Goal: Transaction & Acquisition: Purchase product/service

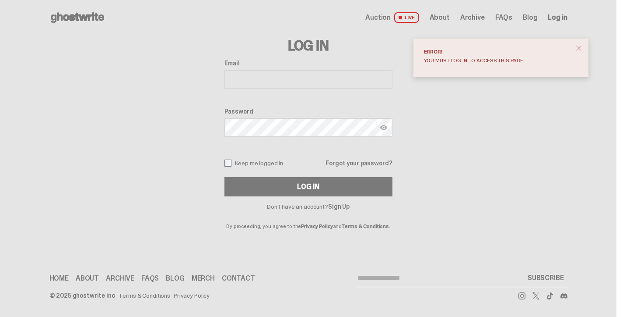
click at [271, 82] on input "Email" at bounding box center [309, 79] width 168 height 18
type input "**********"
click at [225, 177] on button "Log In" at bounding box center [309, 186] width 168 height 19
click at [387, 127] on img at bounding box center [383, 127] width 7 height 7
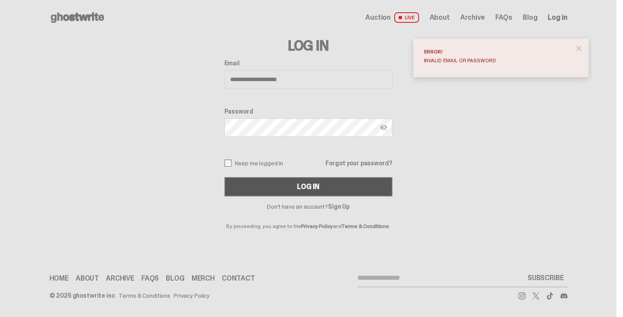
click at [297, 190] on button "Log In" at bounding box center [309, 186] width 168 height 19
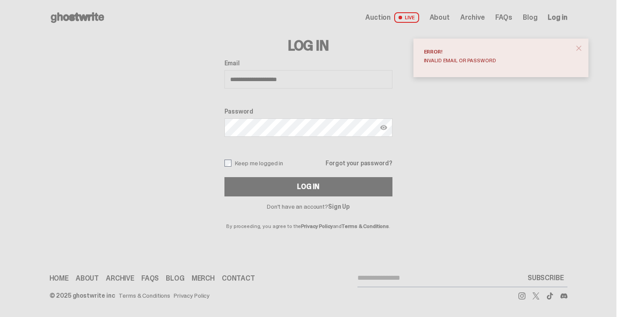
click at [225, 177] on button "Log In" at bounding box center [309, 186] width 168 height 19
click at [583, 46] on span "close" at bounding box center [579, 48] width 9 height 9
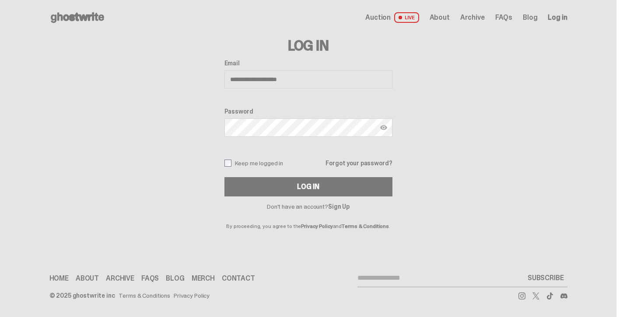
click at [225, 177] on button "Log In" at bounding box center [309, 186] width 168 height 19
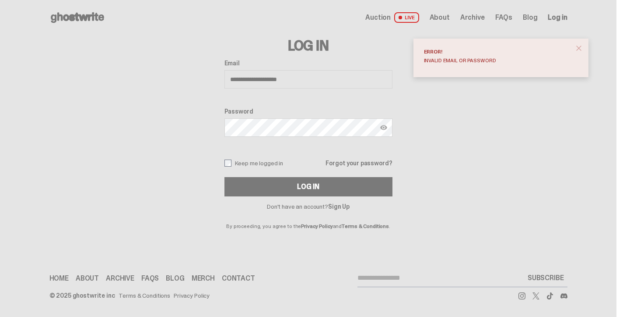
click at [384, 164] on link "Forgot your password?" at bounding box center [359, 163] width 67 height 6
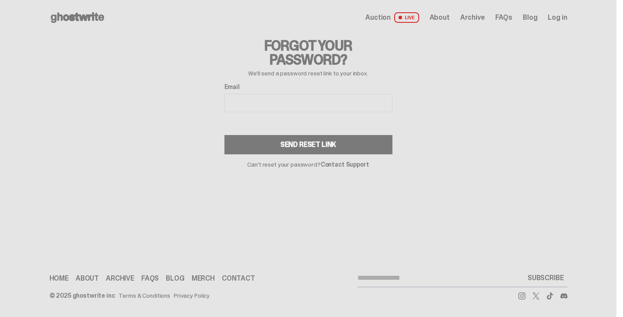
click at [278, 102] on input "Email" at bounding box center [309, 103] width 168 height 18
type input "**********"
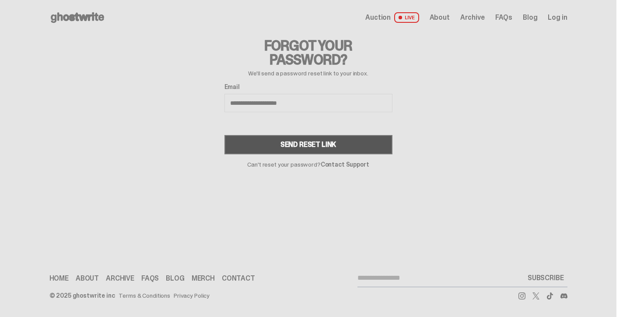
click at [293, 144] on div "Send Reset Link" at bounding box center [309, 144] width 56 height 7
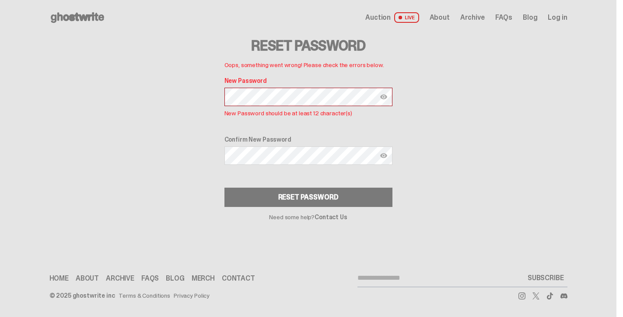
click at [387, 96] on img at bounding box center [383, 96] width 7 height 7
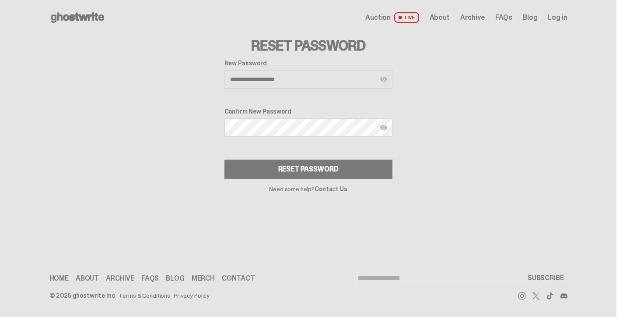
click at [387, 127] on img at bounding box center [383, 127] width 7 height 7
click at [0, 0] on img at bounding box center [0, 0] width 0 height 0
click at [387, 127] on img at bounding box center [383, 127] width 7 height 7
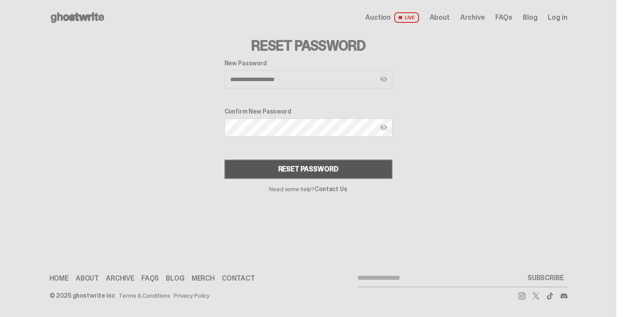
click at [353, 171] on button "Reset Password" at bounding box center [309, 168] width 168 height 19
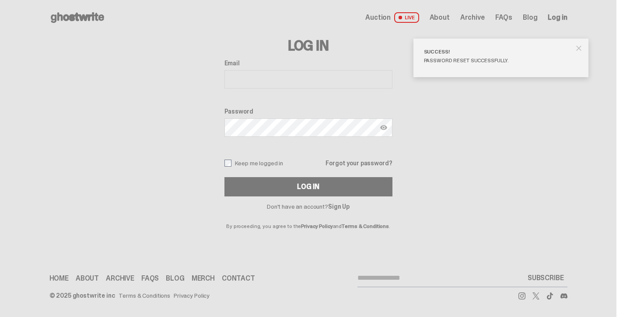
click at [266, 85] on input "Email" at bounding box center [309, 79] width 168 height 18
type input "**********"
click at [387, 125] on img at bounding box center [383, 127] width 7 height 7
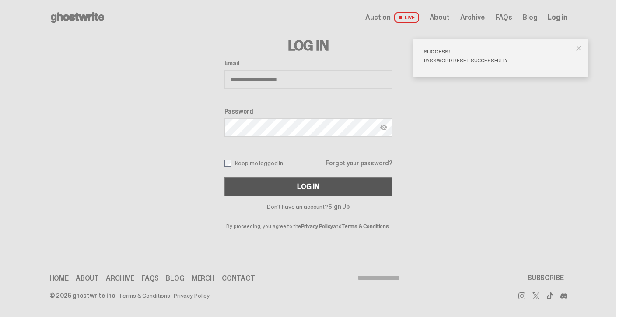
click at [322, 182] on button "Log In" at bounding box center [309, 186] width 168 height 19
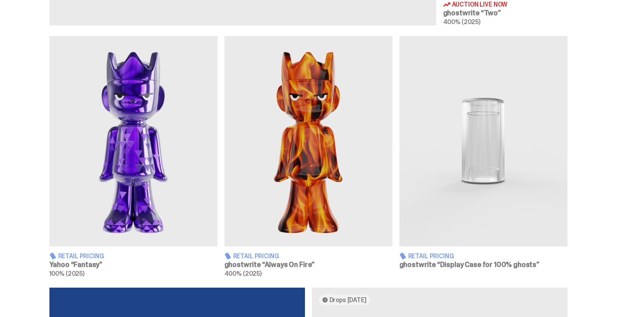
scroll to position [505, 0]
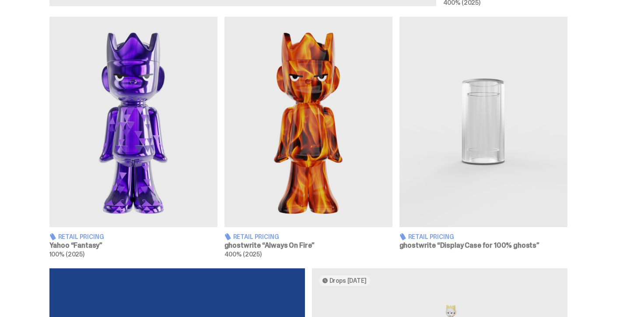
click at [310, 178] on img at bounding box center [309, 122] width 168 height 210
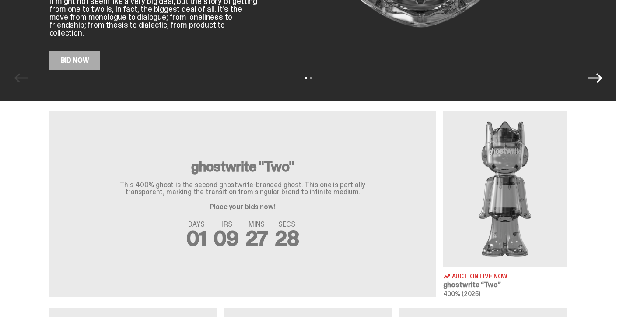
scroll to position [225, 0]
